Goal: Book appointment/travel/reservation

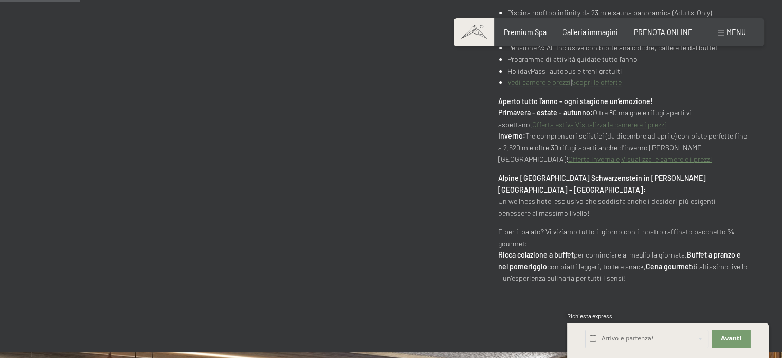
scroll to position [566, 0]
click at [637, 340] on input "text" at bounding box center [646, 338] width 123 height 19
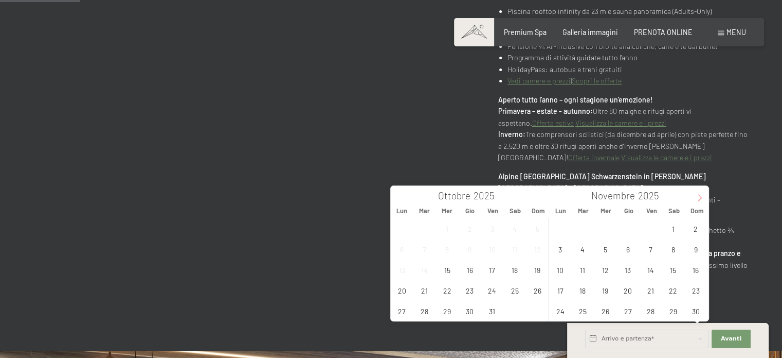
click at [700, 202] on span at bounding box center [699, 194] width 17 height 17
click at [563, 292] on span "22" at bounding box center [560, 290] width 20 height 20
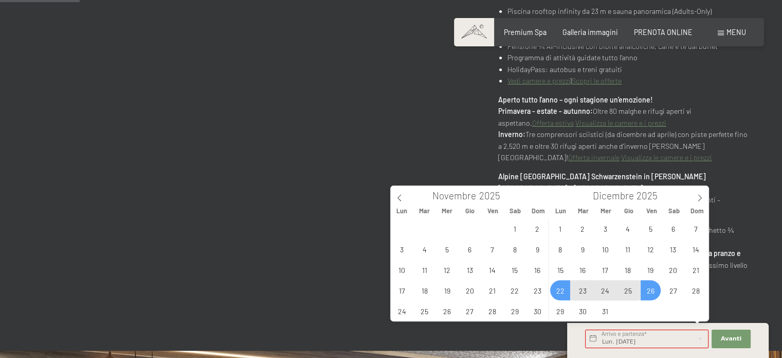
click at [651, 289] on span "26" at bounding box center [651, 290] width 20 height 20
type input "Lun. [DATE] - Ven. [DATE]"
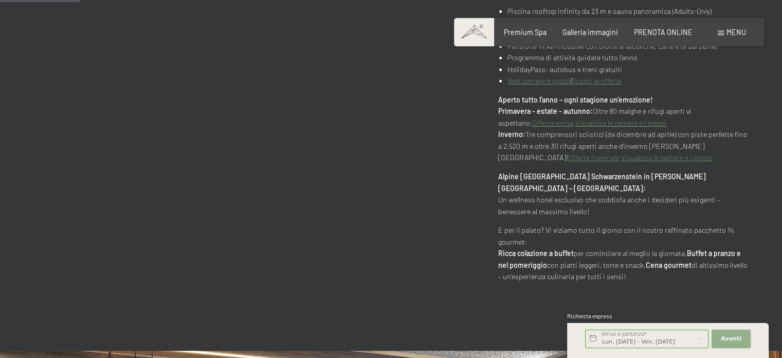
click at [740, 341] on span "Avanti" at bounding box center [731, 338] width 21 height 8
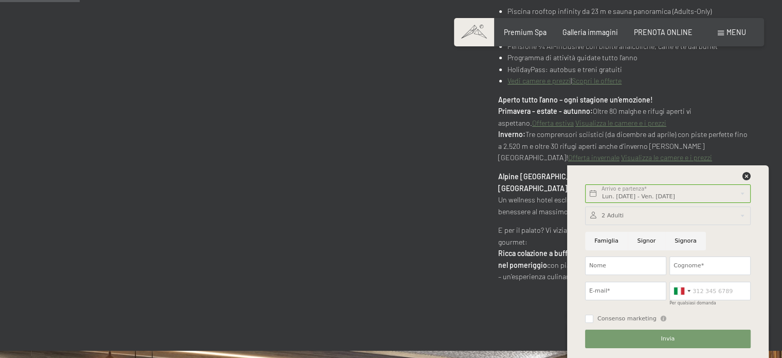
click at [644, 212] on div at bounding box center [668, 215] width 166 height 19
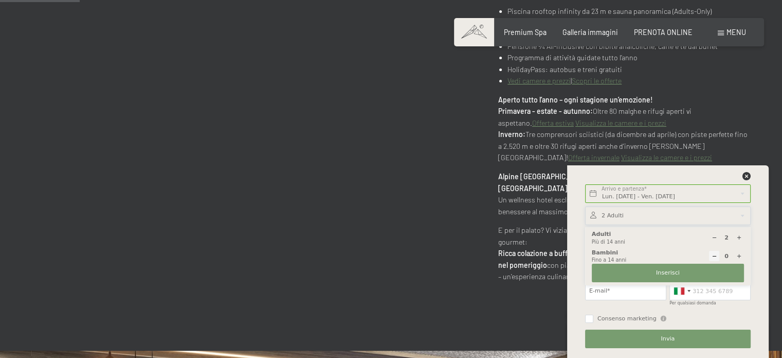
click at [613, 235] on div "2 Adulti Più di 14 anni" at bounding box center [668, 237] width 152 height 15
click at [741, 236] on icon at bounding box center [740, 238] width 6 height 6
type input "4"
click at [697, 267] on button "Inserisci" at bounding box center [668, 272] width 152 height 19
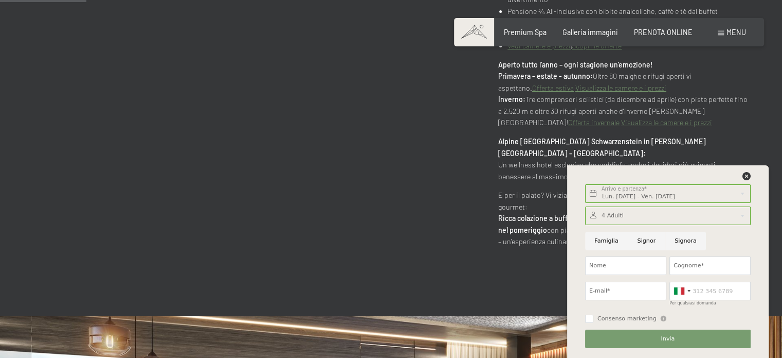
scroll to position [669, 0]
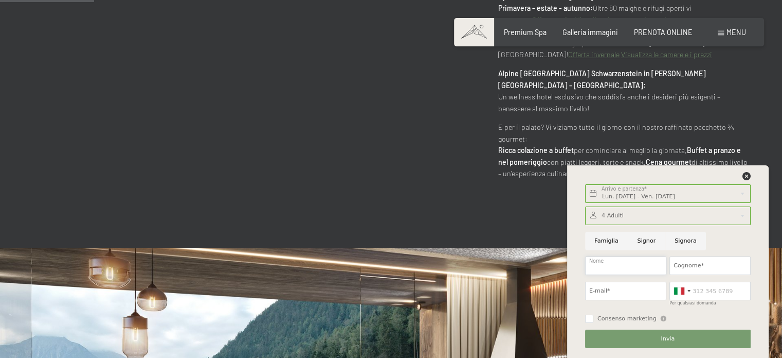
click at [614, 261] on input "Nome" at bounding box center [625, 265] width 81 height 19
type input "Agnese"
type input "[PERSON_NAME]"
type input "3346643392"
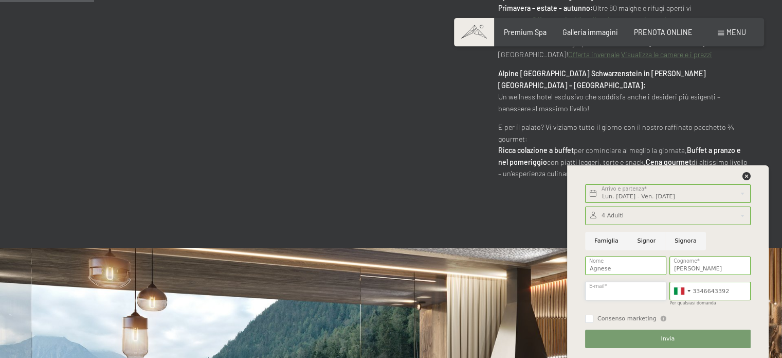
click at [612, 294] on input "E-mail*" at bounding box center [625, 290] width 81 height 19
type input "[EMAIL_ADDRESS][PERSON_NAME][DOMAIN_NAME]"
click at [641, 333] on button "Invia" at bounding box center [668, 338] width 166 height 19
